Goal: Task Accomplishment & Management: Manage account settings

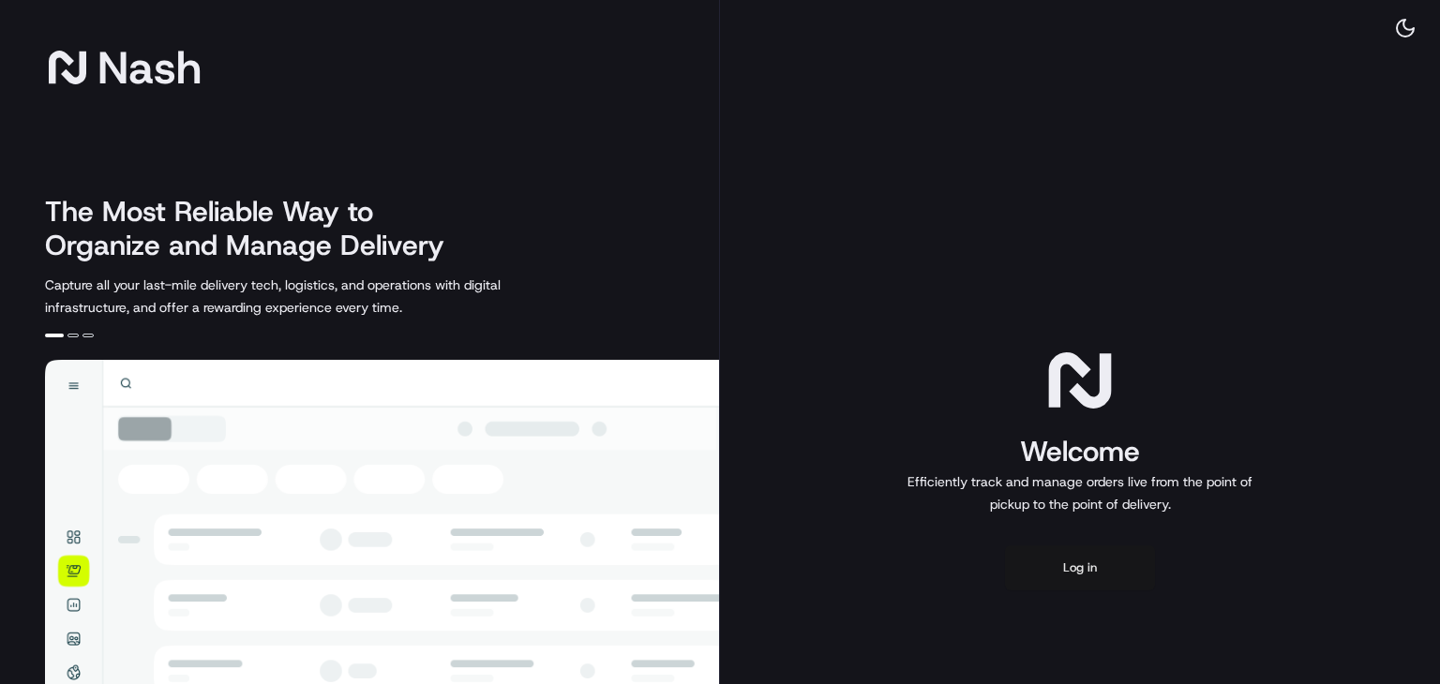
click at [1039, 562] on button "Log in" at bounding box center [1080, 568] width 150 height 45
